Goal: Find specific page/section: Find specific page/section

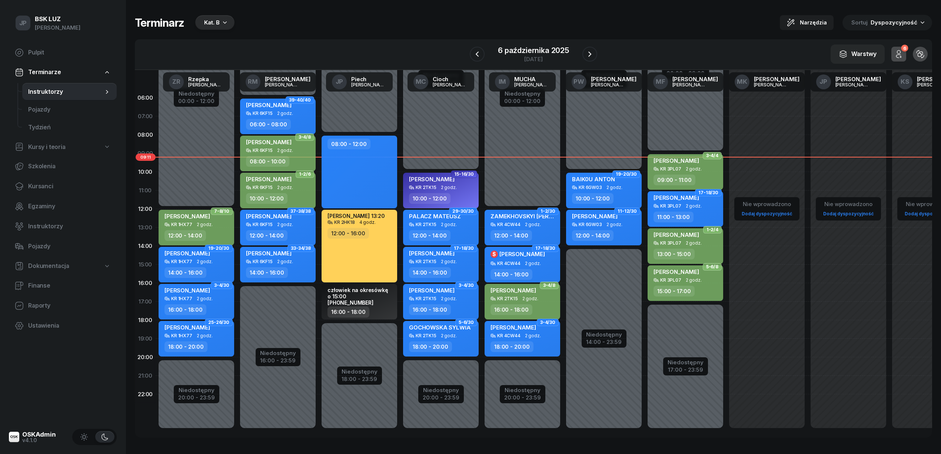
click at [222, 21] on icon "button" at bounding box center [224, 22] width 7 height 7
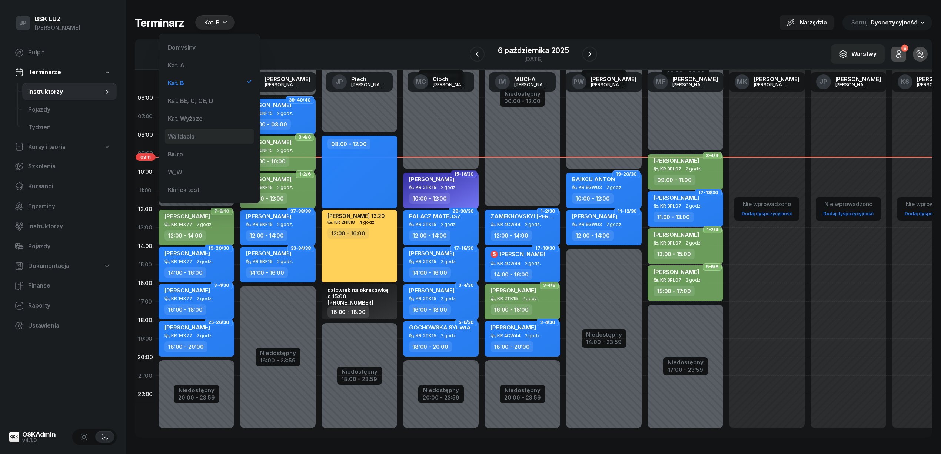
click at [199, 135] on div "Walidacja" at bounding box center [209, 136] width 89 height 15
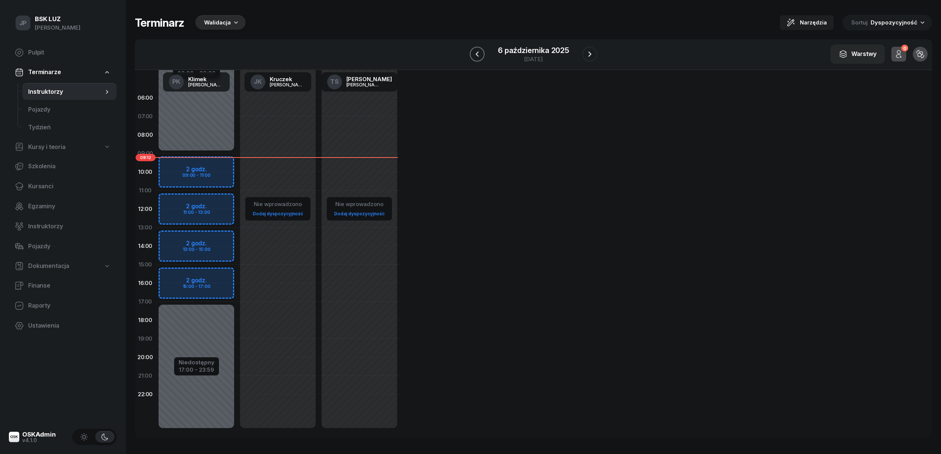
click at [480, 53] on icon "button" at bounding box center [477, 54] width 9 height 9
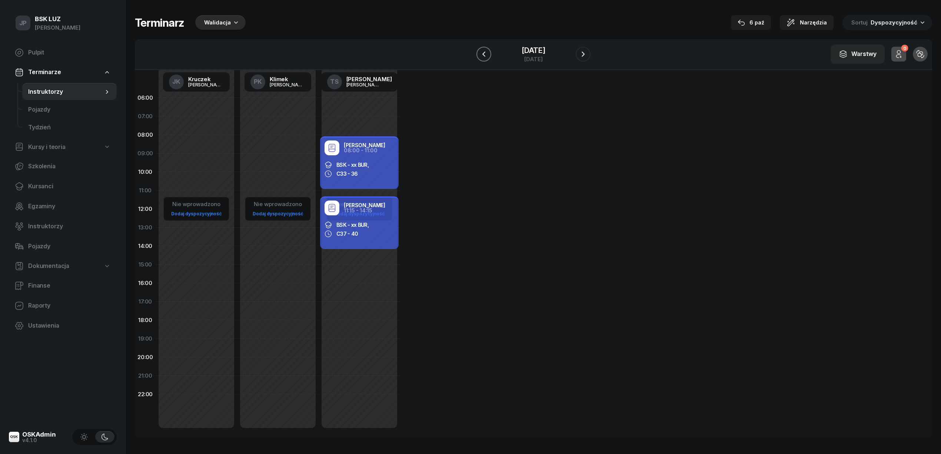
click at [480, 53] on icon "button" at bounding box center [484, 54] width 9 height 9
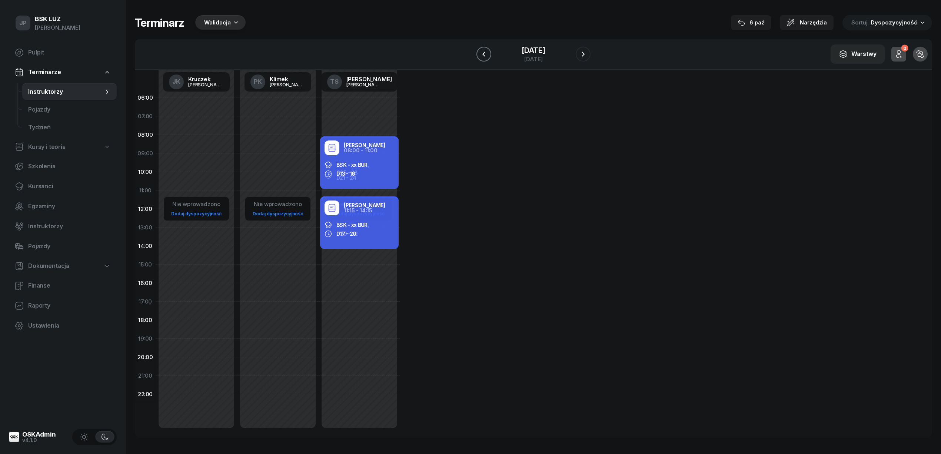
click at [480, 53] on icon "button" at bounding box center [484, 54] width 9 height 9
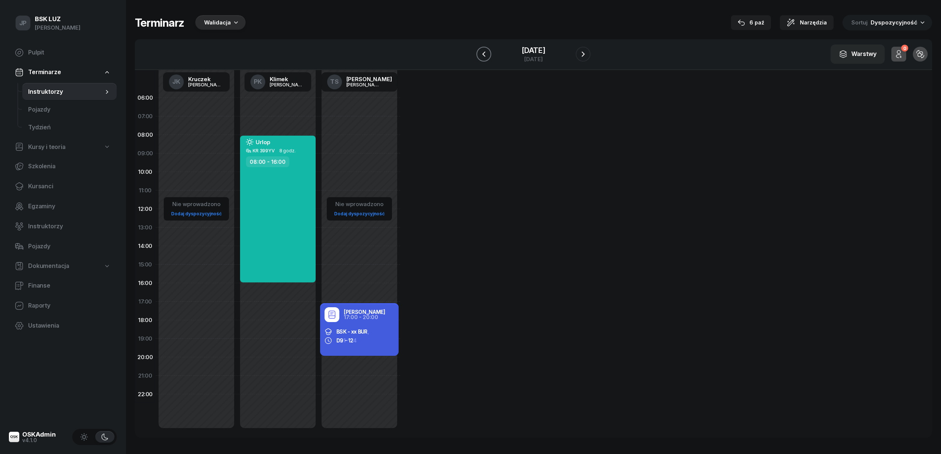
click at [480, 53] on icon "button" at bounding box center [484, 54] width 9 height 9
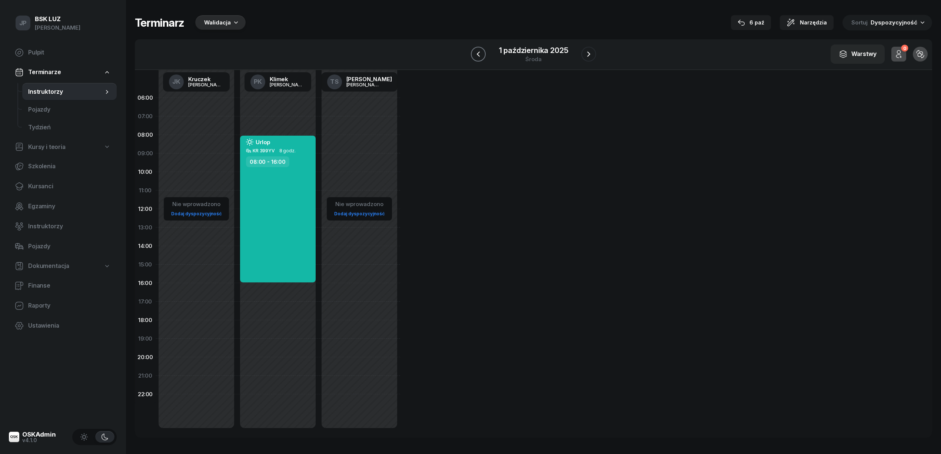
click at [477, 53] on icon "button" at bounding box center [478, 54] width 9 height 9
click at [477, 53] on button "button" at bounding box center [481, 54] width 15 height 15
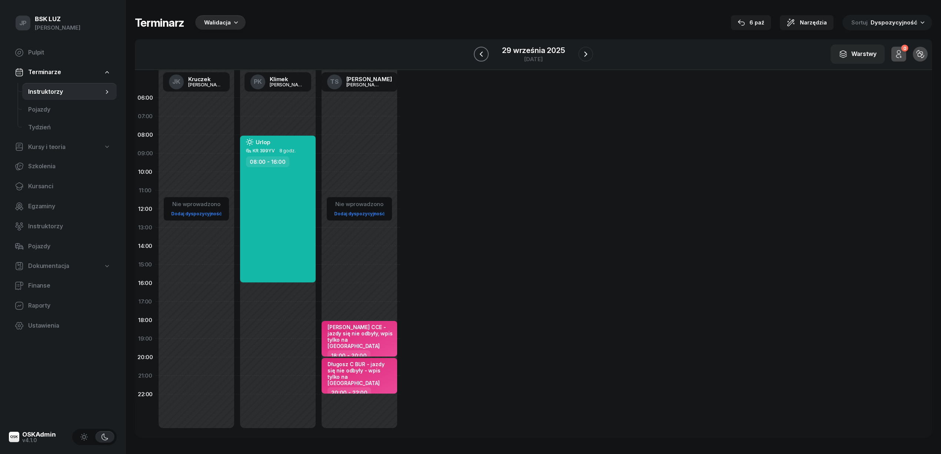
click at [477, 53] on button "button" at bounding box center [481, 54] width 15 height 15
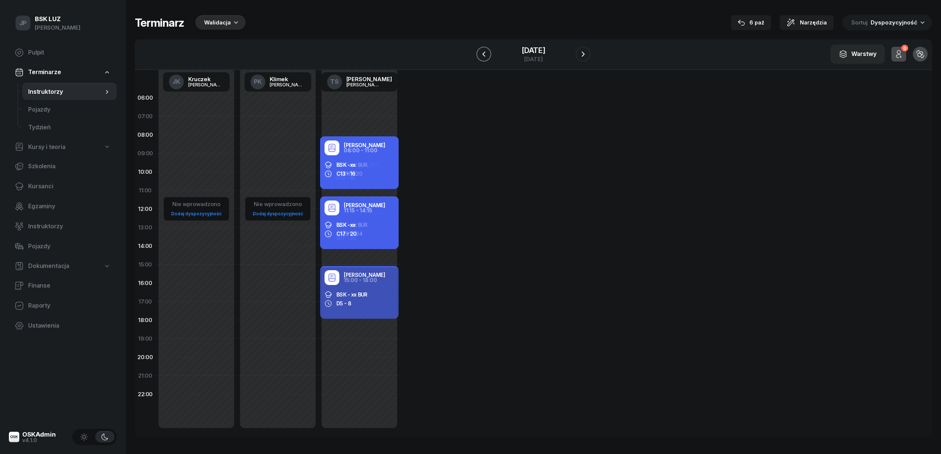
click at [477, 53] on button "button" at bounding box center [484, 54] width 15 height 15
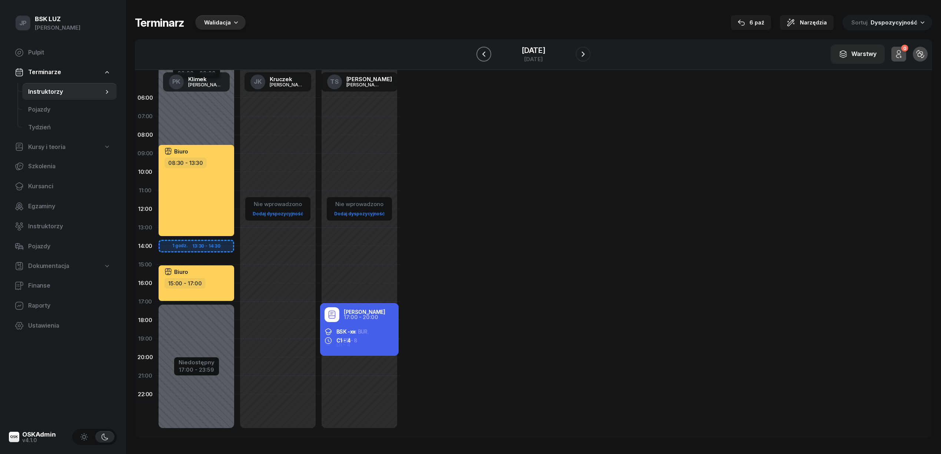
click at [481, 53] on icon "button" at bounding box center [484, 54] width 9 height 9
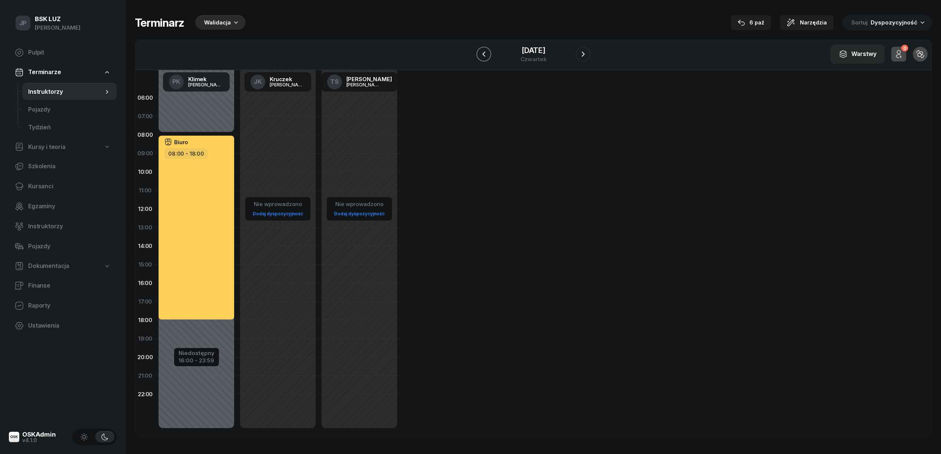
click at [481, 53] on icon "button" at bounding box center [484, 54] width 9 height 9
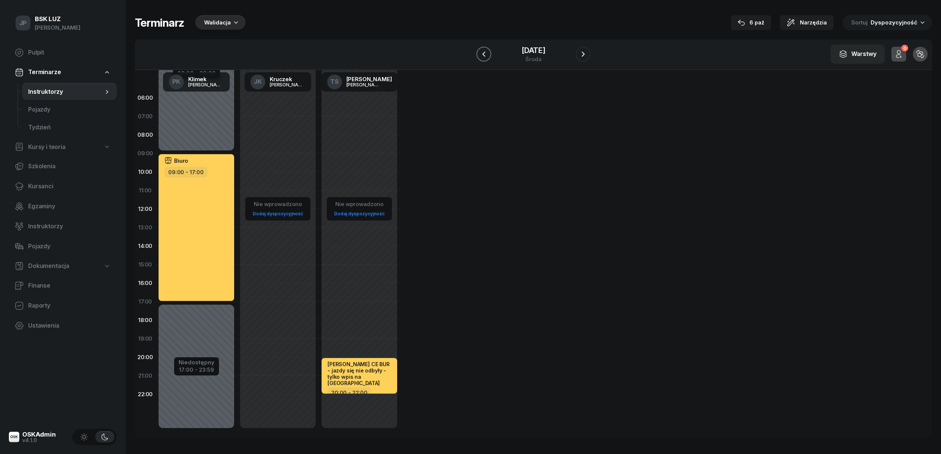
click at [481, 53] on icon "button" at bounding box center [484, 54] width 9 height 9
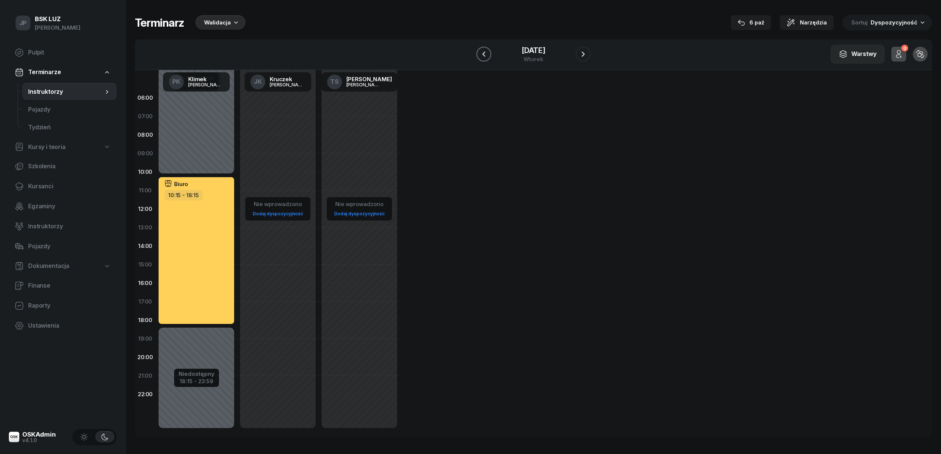
click at [481, 51] on icon "button" at bounding box center [484, 54] width 9 height 9
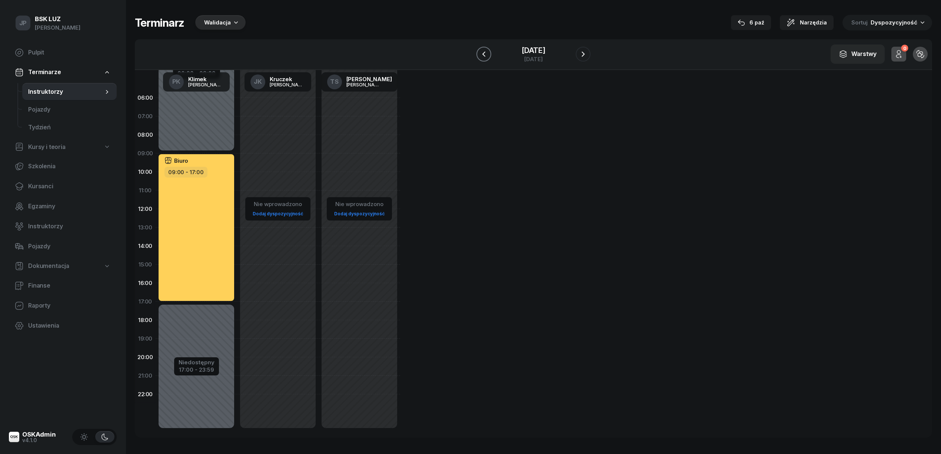
click at [481, 51] on icon "button" at bounding box center [484, 54] width 9 height 9
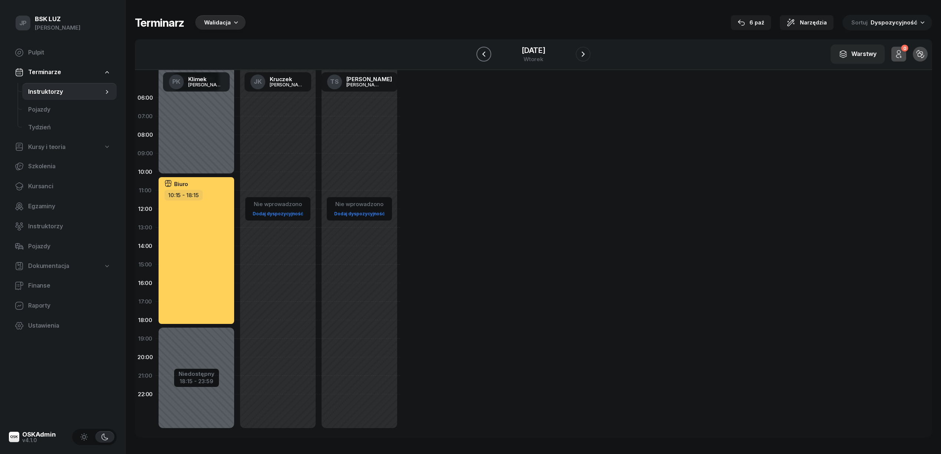
click at [481, 51] on icon "button" at bounding box center [484, 54] width 9 height 9
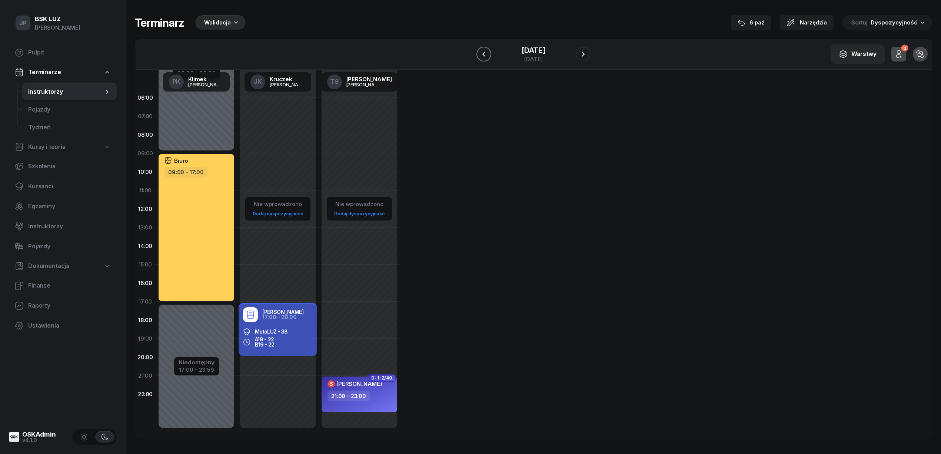
click at [481, 51] on icon "button" at bounding box center [484, 54] width 9 height 9
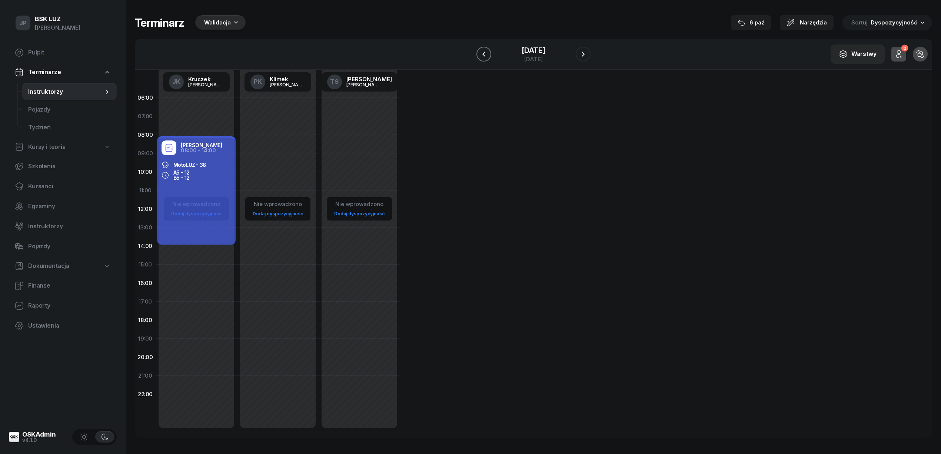
click at [481, 51] on icon "button" at bounding box center [484, 54] width 9 height 9
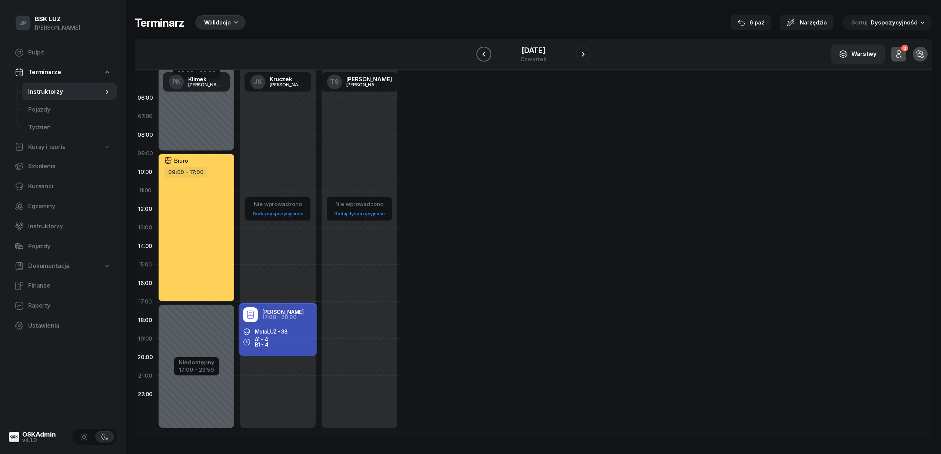
click at [481, 51] on icon "button" at bounding box center [484, 54] width 9 height 9
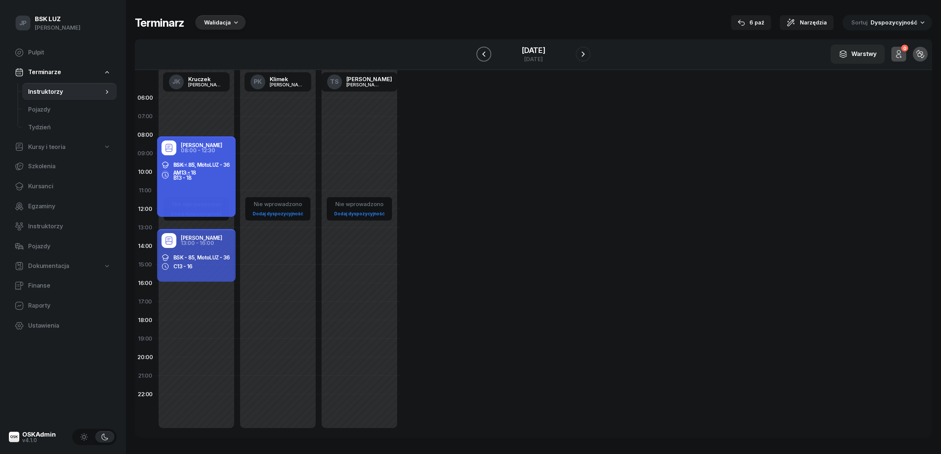
click at [481, 51] on icon "button" at bounding box center [484, 54] width 9 height 9
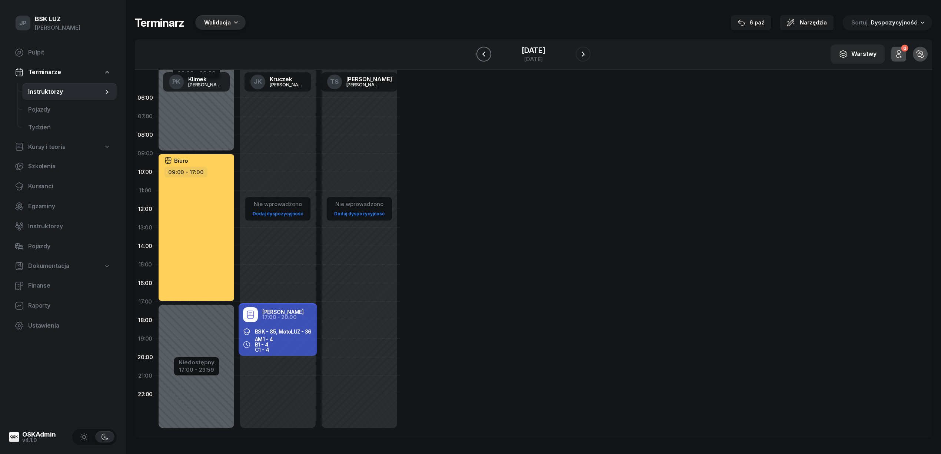
click at [481, 51] on icon "button" at bounding box center [484, 54] width 9 height 9
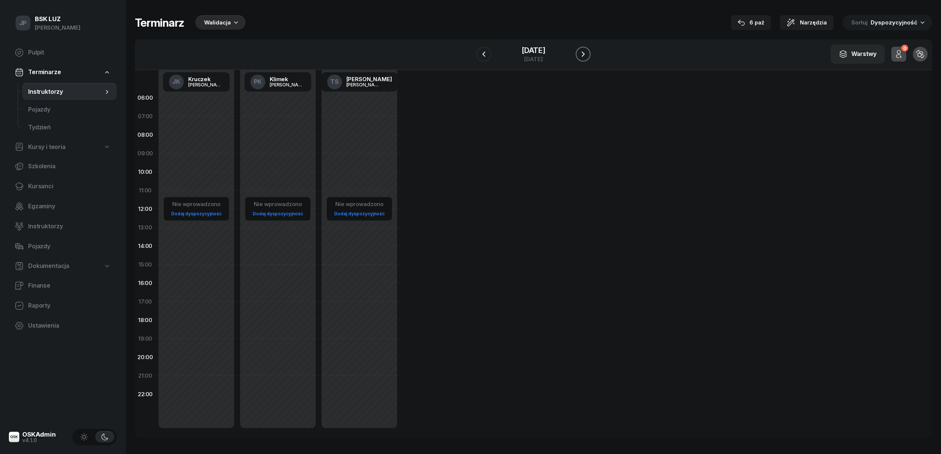
click at [587, 53] on icon "button" at bounding box center [583, 54] width 9 height 9
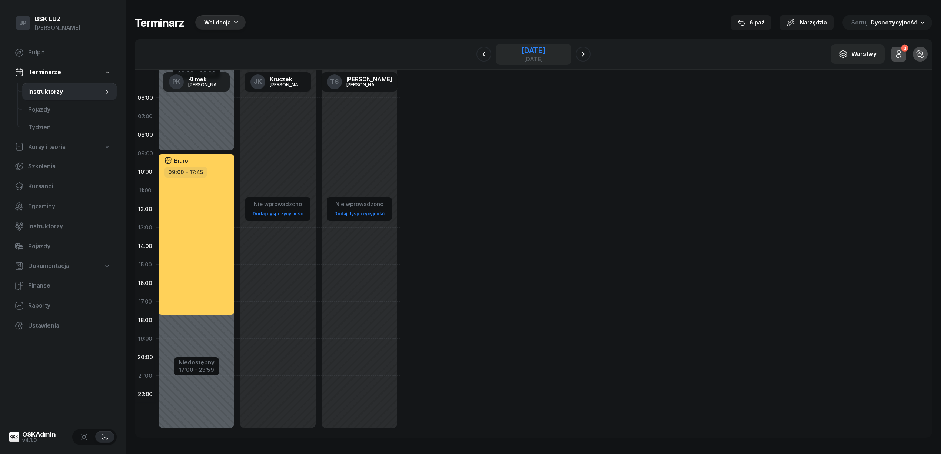
click at [540, 47] on div "1 września 2025" at bounding box center [534, 50] width 24 height 7
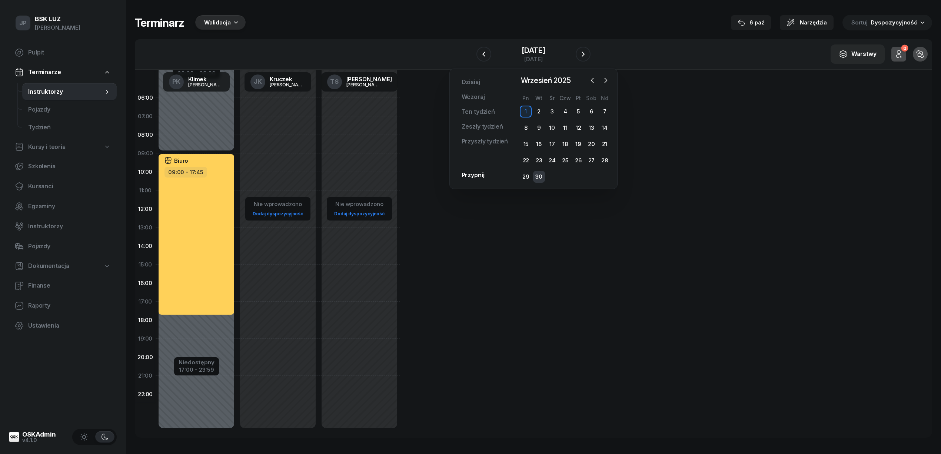
click at [539, 175] on div "30" at bounding box center [539, 177] width 12 height 12
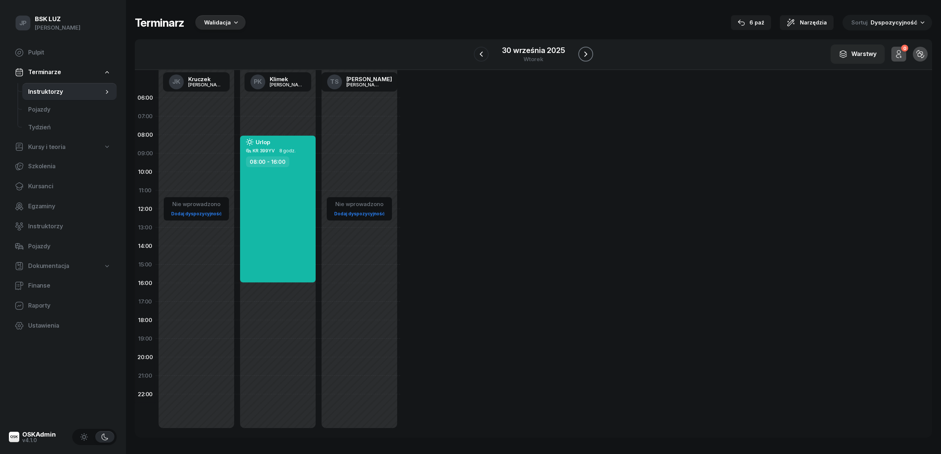
click at [583, 55] on icon "button" at bounding box center [586, 54] width 9 height 9
click at [585, 55] on icon "button" at bounding box center [589, 54] width 9 height 9
click at [585, 55] on button "button" at bounding box center [583, 54] width 15 height 15
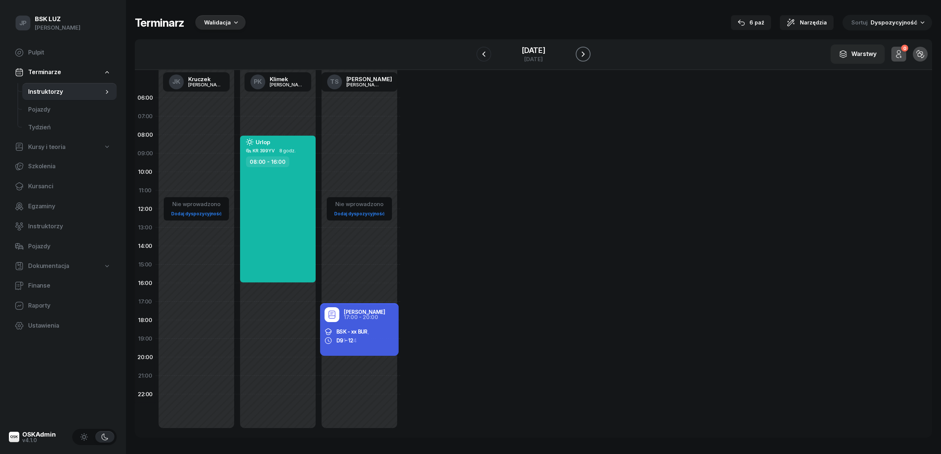
click at [585, 55] on button "button" at bounding box center [583, 54] width 15 height 15
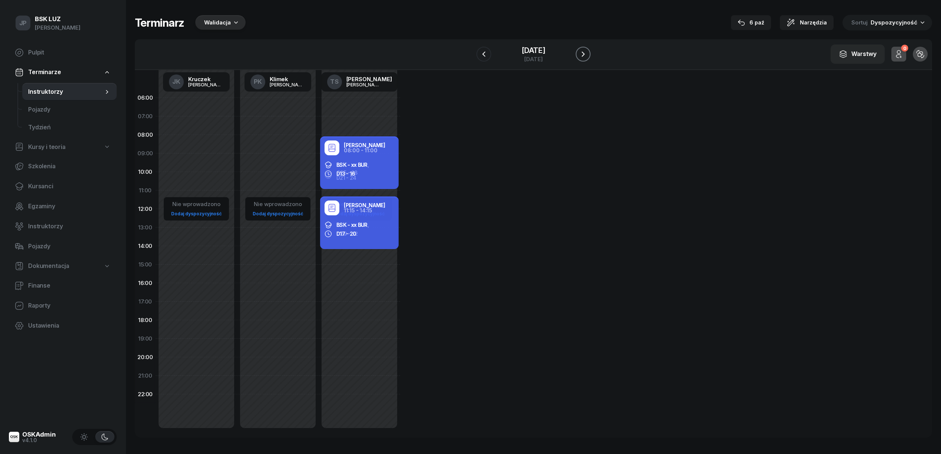
click at [588, 55] on icon "button" at bounding box center [583, 54] width 9 height 9
